Goal: Check status: Check status

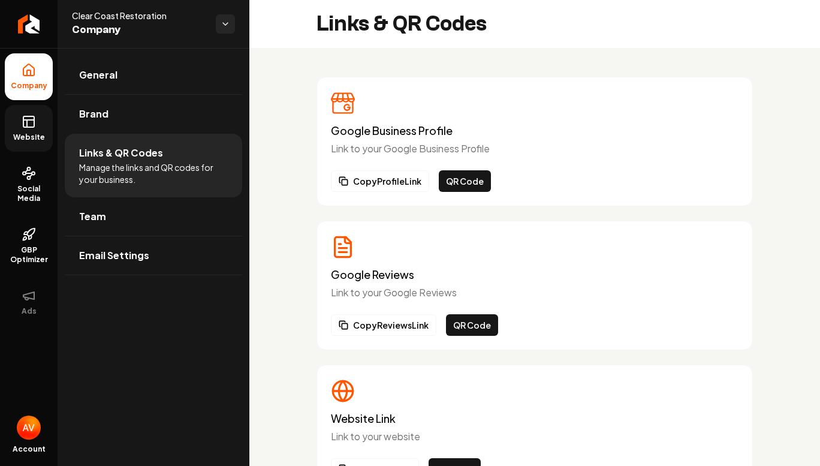
click at [22, 125] on icon at bounding box center [29, 122] width 14 height 14
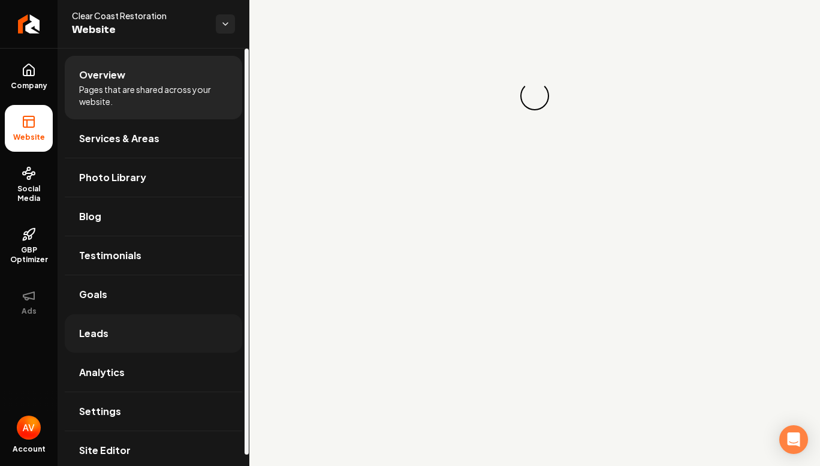
click at [119, 323] on link "Leads" at bounding box center [154, 333] width 178 height 38
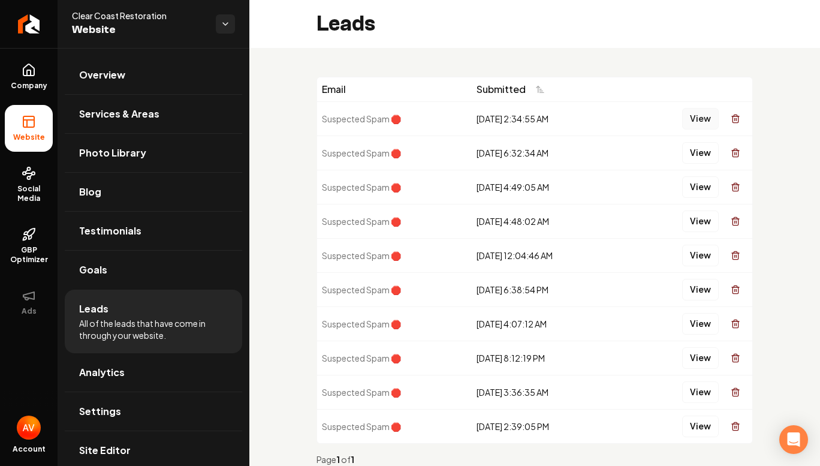
click at [688, 117] on button "View" at bounding box center [700, 119] width 37 height 22
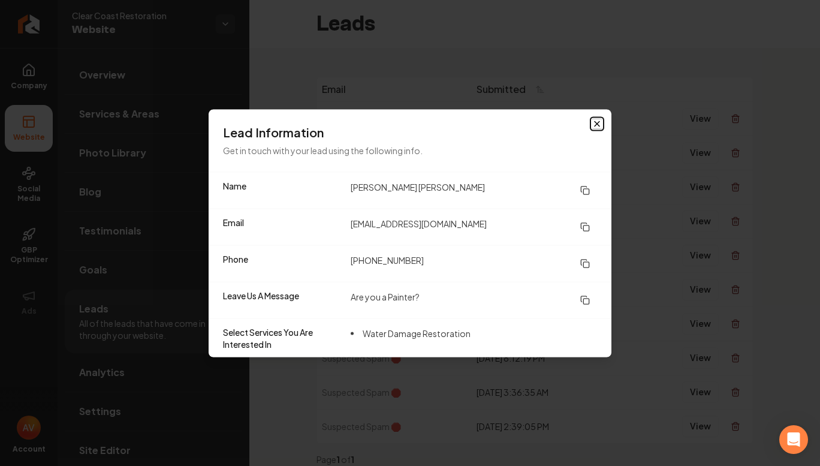
click at [594, 121] on icon "button" at bounding box center [597, 124] width 10 height 10
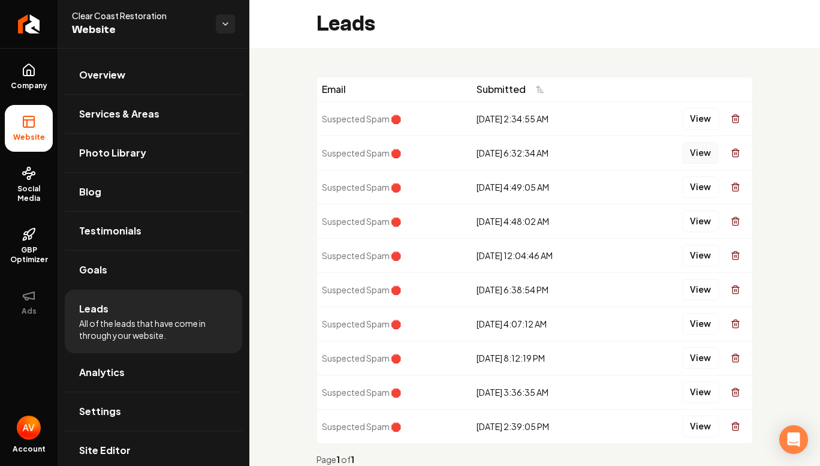
click at [682, 152] on button "View" at bounding box center [700, 153] width 37 height 22
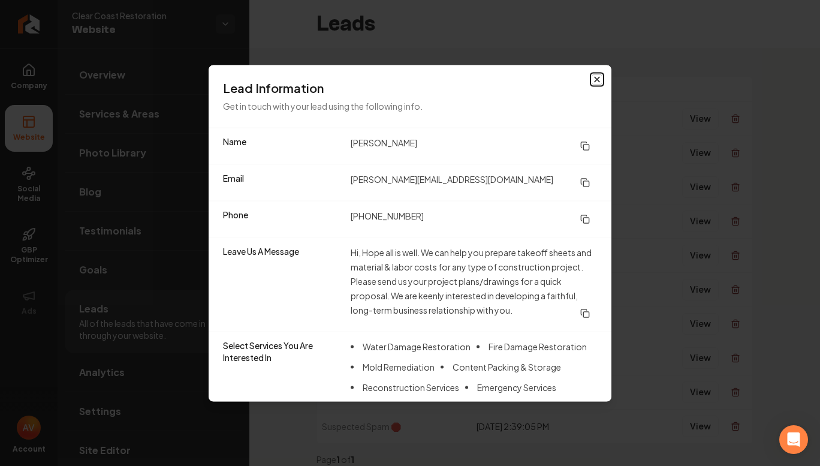
click at [598, 82] on icon "button" at bounding box center [597, 79] width 10 height 10
